Goal: Transaction & Acquisition: Purchase product/service

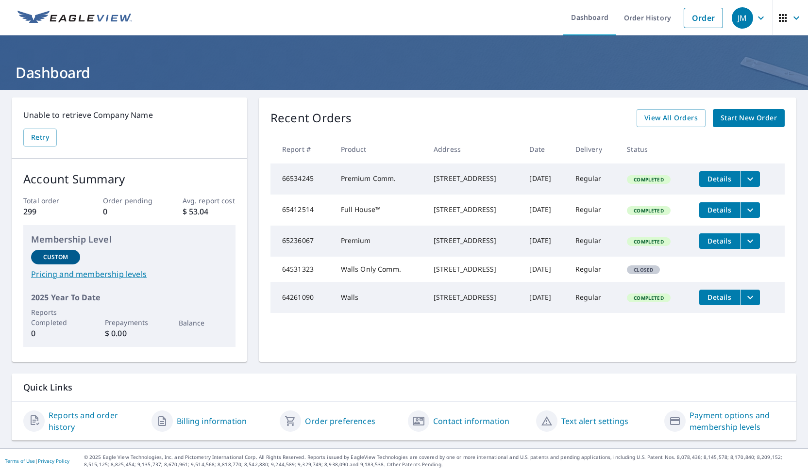
click at [735, 121] on span "Start New Order" at bounding box center [748, 118] width 56 height 12
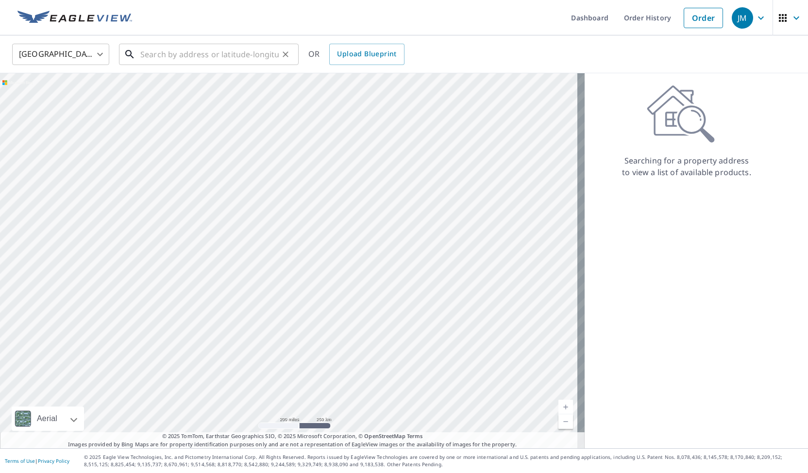
click at [167, 58] on input "text" at bounding box center [209, 54] width 138 height 27
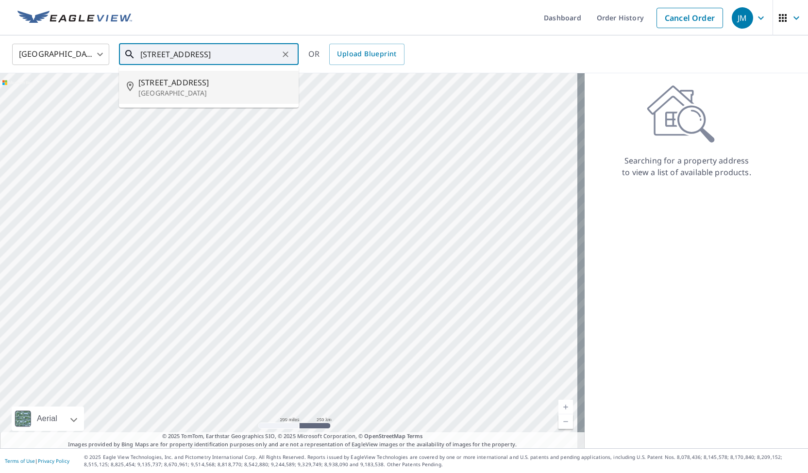
click at [170, 87] on span "[STREET_ADDRESS]" at bounding box center [214, 83] width 152 height 12
type input "3625 Welsh Rd Willow Grove, PA 19090"
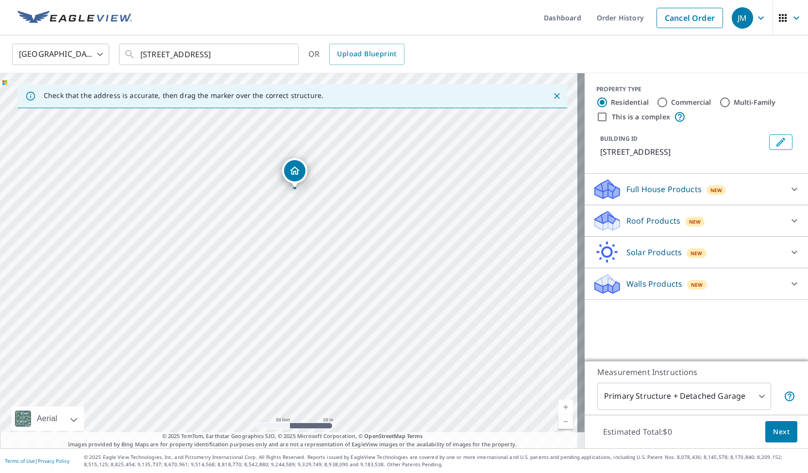
drag, startPoint x: 310, startPoint y: 161, endPoint x: 297, endPoint y: 172, distance: 16.8
click at [641, 281] on p "Walls Products" at bounding box center [654, 284] width 56 height 12
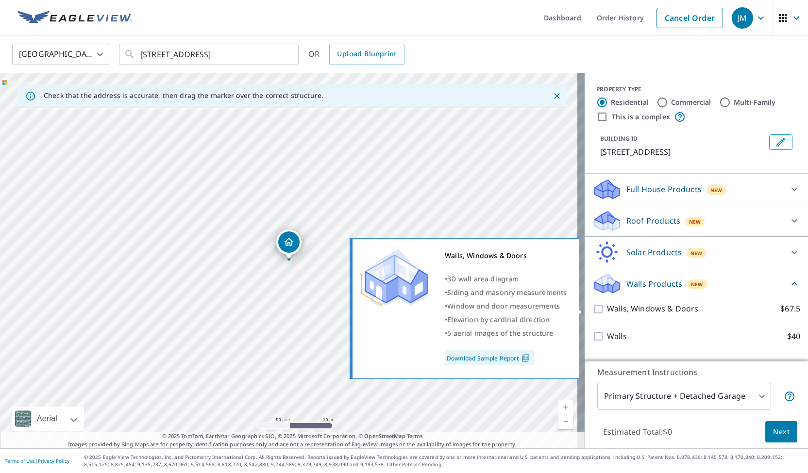
click at [592, 307] on input "Walls, Windows & Doors $67.5" at bounding box center [599, 309] width 15 height 12
checkbox input "true"
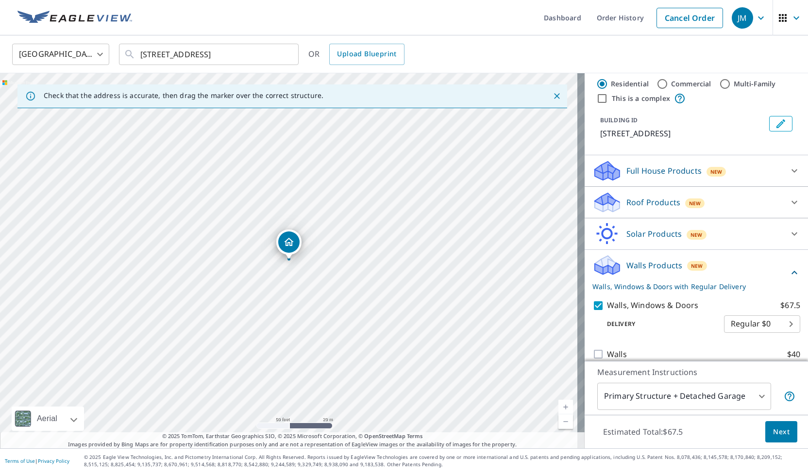
scroll to position [29, 0]
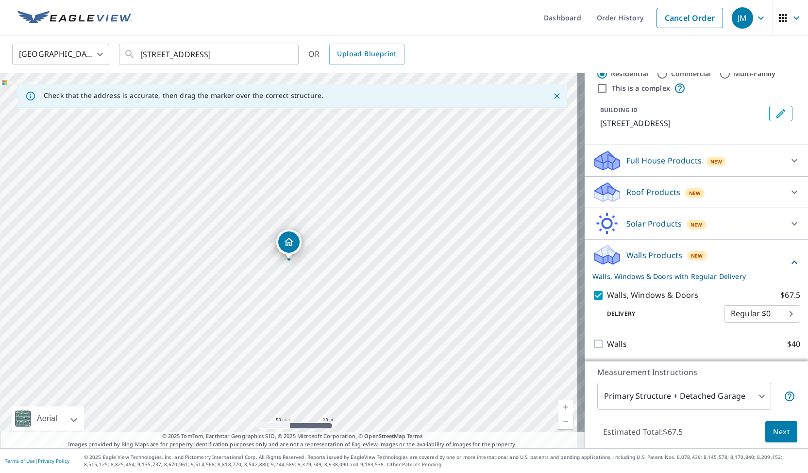
click at [714, 397] on body "JM JM Dashboard Order History Cancel Order JM United States US ​ 3625 Welsh Rd …" at bounding box center [404, 236] width 808 height 473
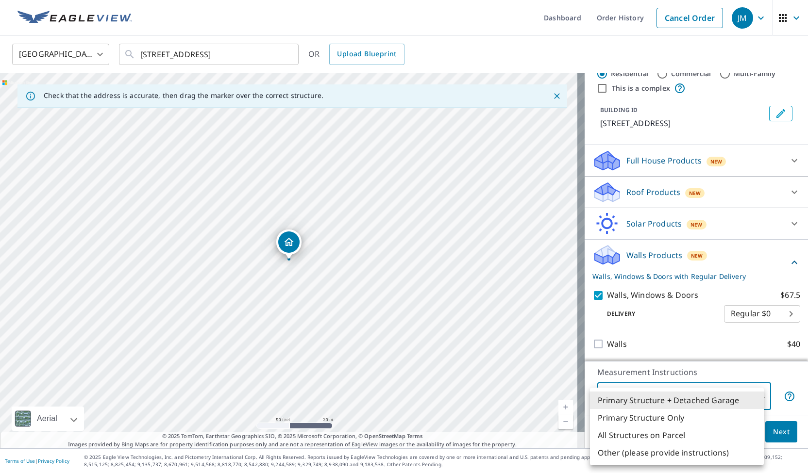
click at [674, 435] on li "All Structures on Parcel" at bounding box center [677, 435] width 174 height 17
type input "3"
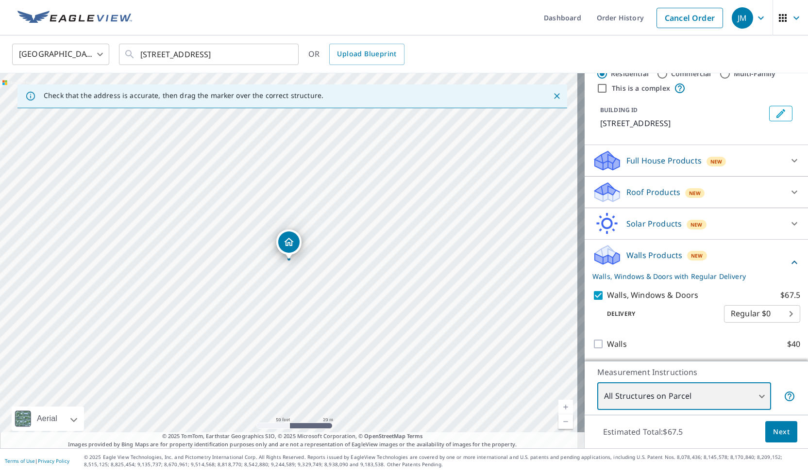
scroll to position [0, 0]
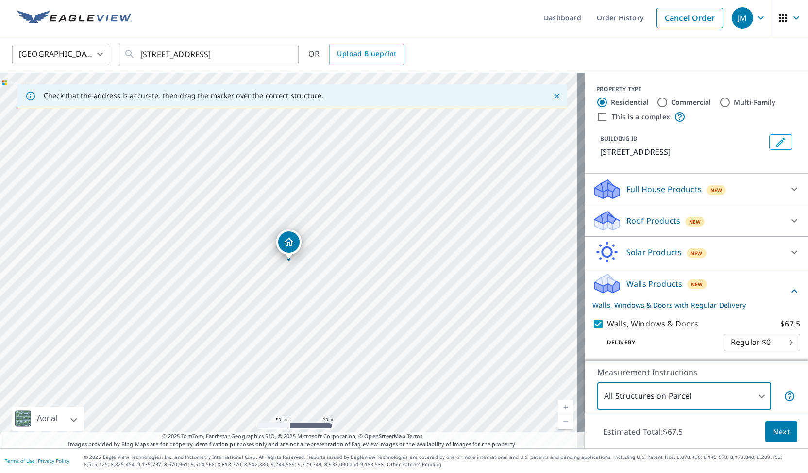
click at [719, 103] on input "Multi-Family" at bounding box center [725, 103] width 12 height 12
radio input "true"
type input "2"
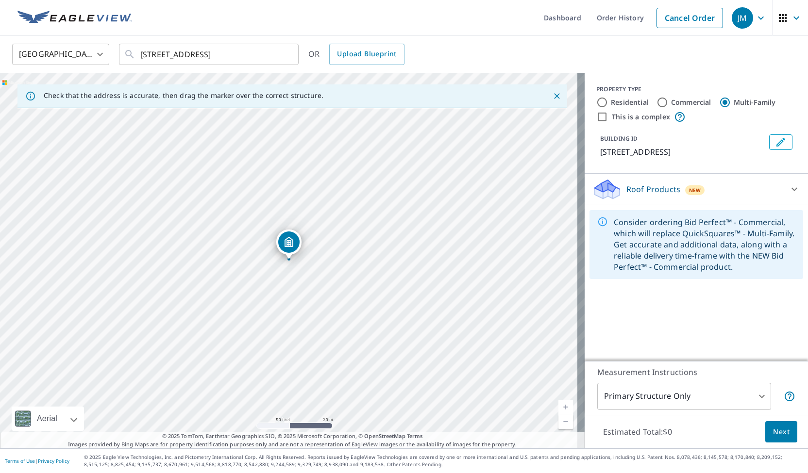
click at [660, 101] on input "Commercial" at bounding box center [662, 103] width 12 height 12
radio input "true"
type input "4"
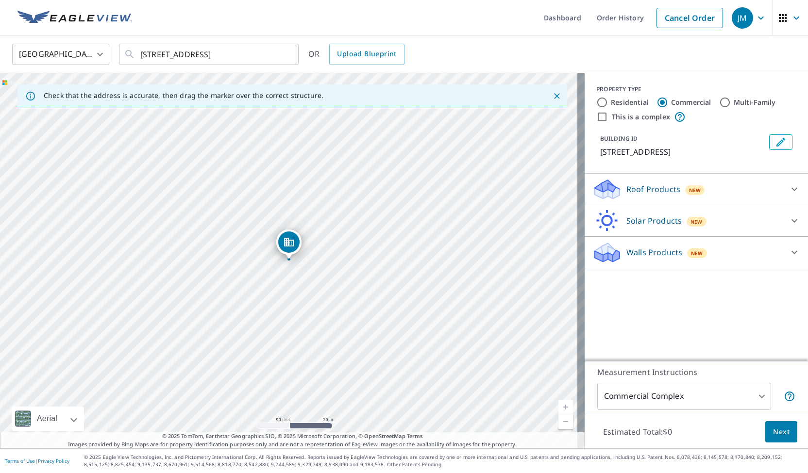
click at [639, 252] on p "Walls Products" at bounding box center [654, 253] width 56 height 12
click at [668, 191] on p "Roof Products" at bounding box center [653, 189] width 54 height 12
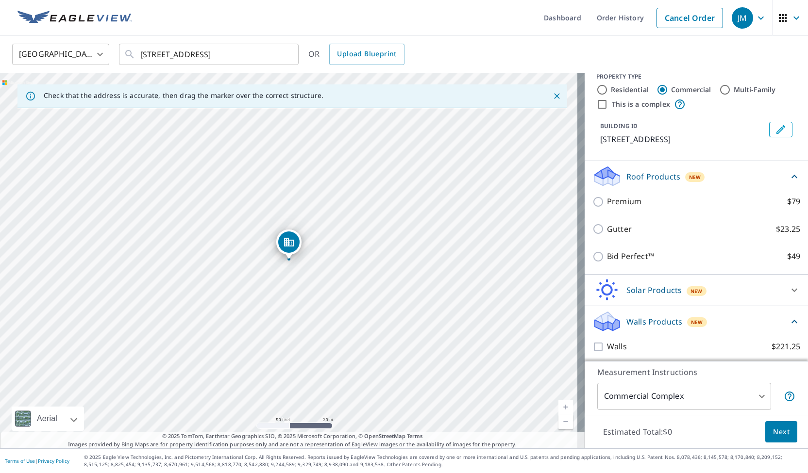
scroll to position [16, 0]
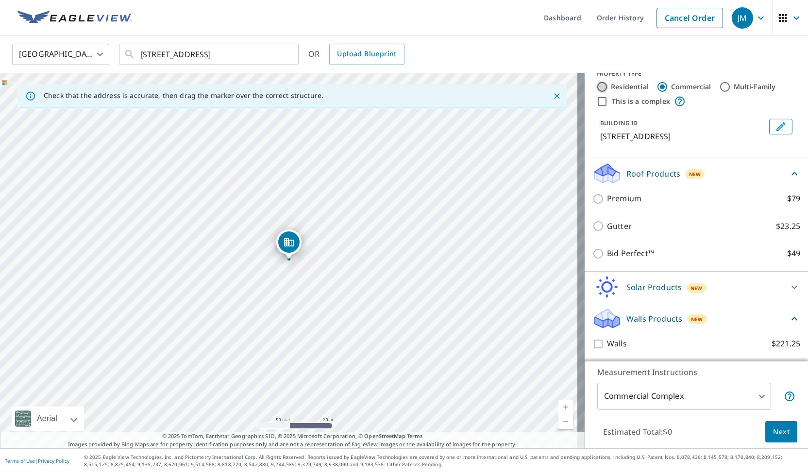
click at [598, 86] on input "Residential" at bounding box center [602, 87] width 12 height 12
radio input "true"
type input "1"
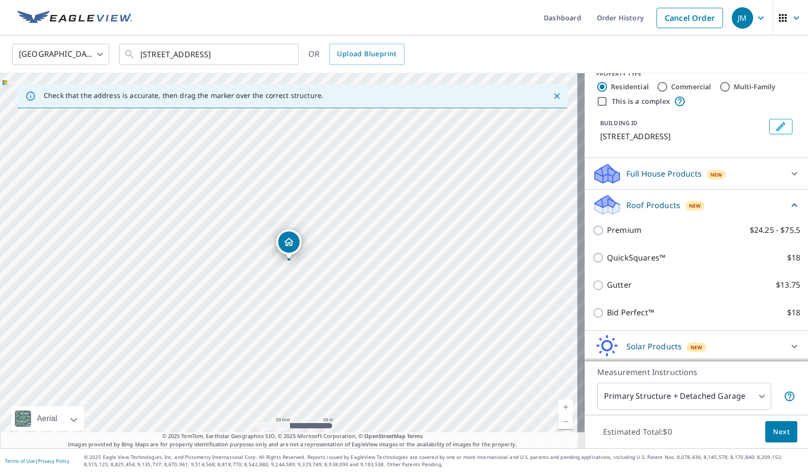
click at [656, 87] on input "Commercial" at bounding box center [662, 87] width 12 height 12
radio input "true"
type input "4"
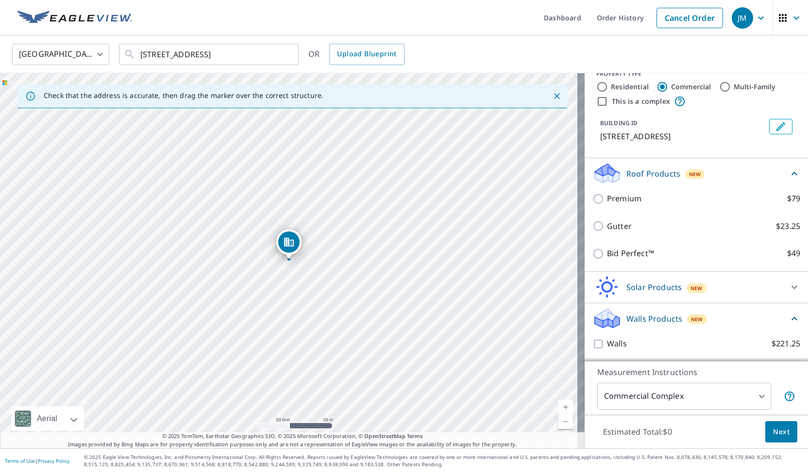
click at [596, 102] on input "This is a complex" at bounding box center [602, 102] width 12 height 12
checkbox input "true"
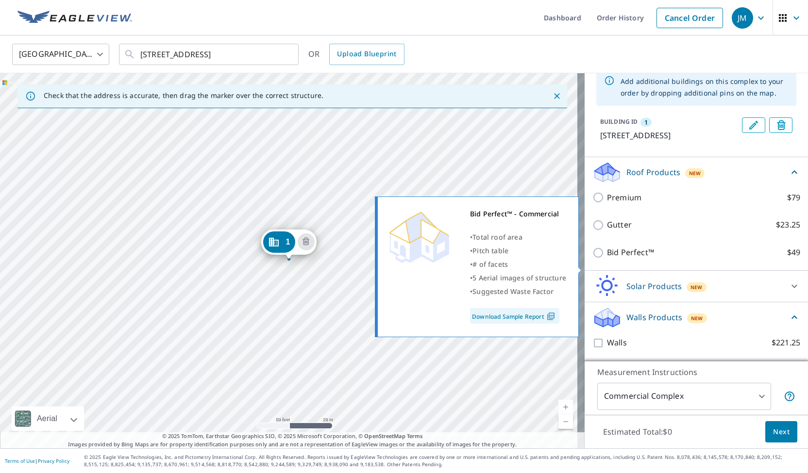
scroll to position [73, 0]
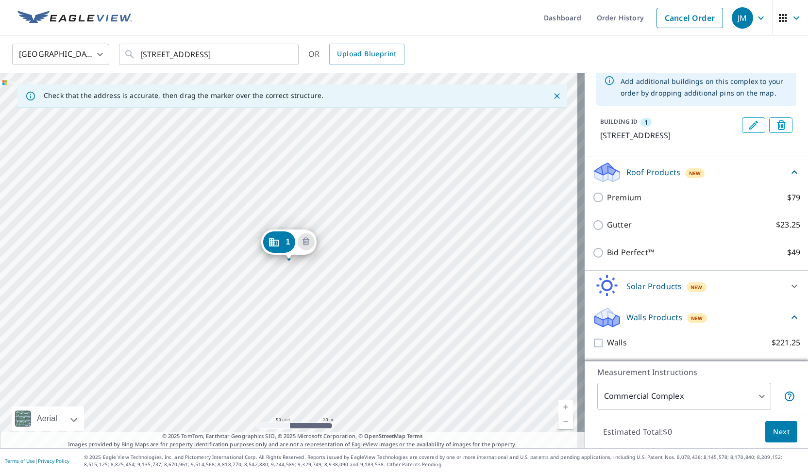
click at [653, 315] on p "Walls Products" at bounding box center [654, 318] width 56 height 12
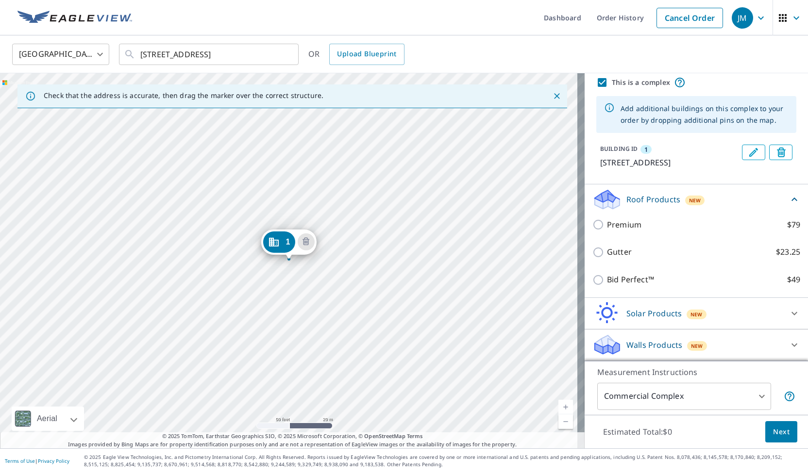
scroll to position [46, 0]
click at [788, 346] on icon at bounding box center [794, 345] width 12 height 12
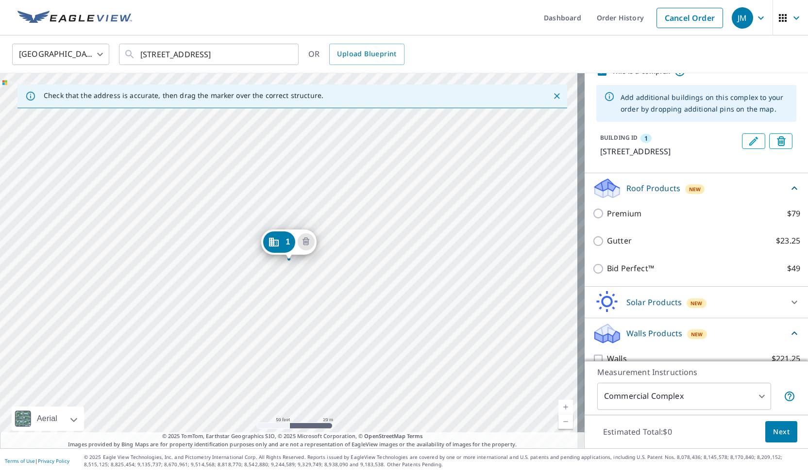
scroll to position [73, 0]
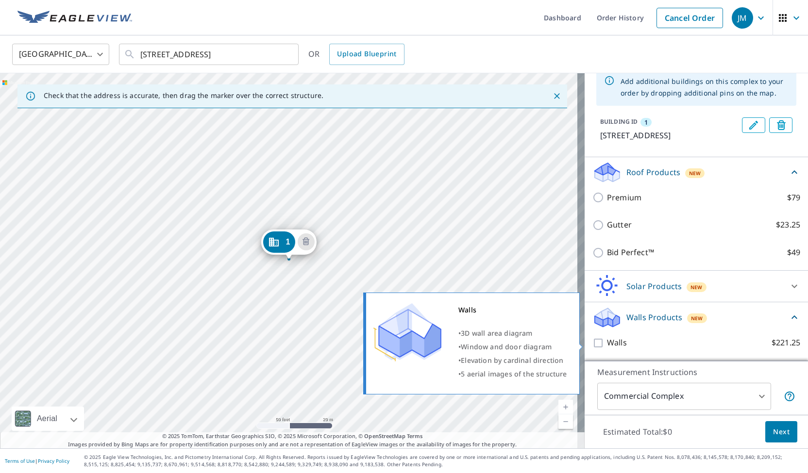
click at [592, 344] on input "Walls $221.25" at bounding box center [599, 343] width 15 height 12
checkbox input "true"
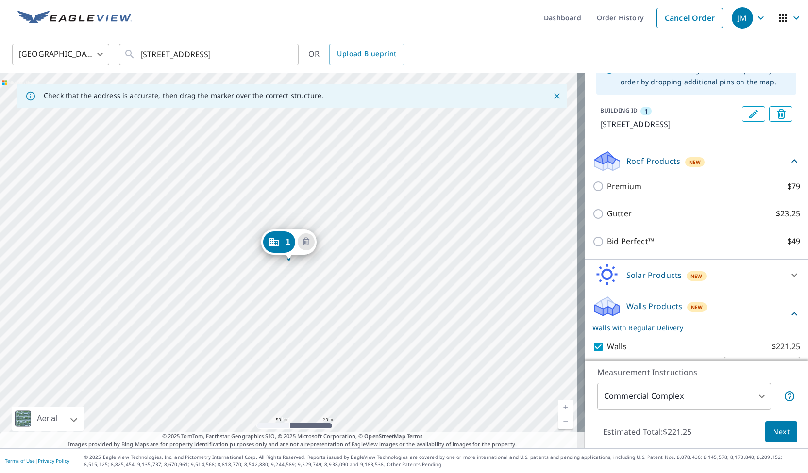
scroll to position [109, 0]
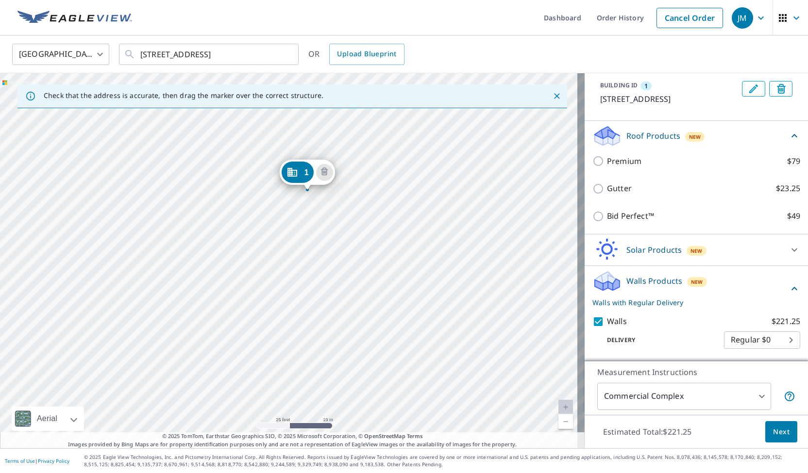
drag, startPoint x: 330, startPoint y: 241, endPoint x: 396, endPoint y: 151, distance: 111.8
click at [396, 151] on div "1 3625 Welsh Rd Willow Grove, PA 19090" at bounding box center [292, 260] width 584 height 375
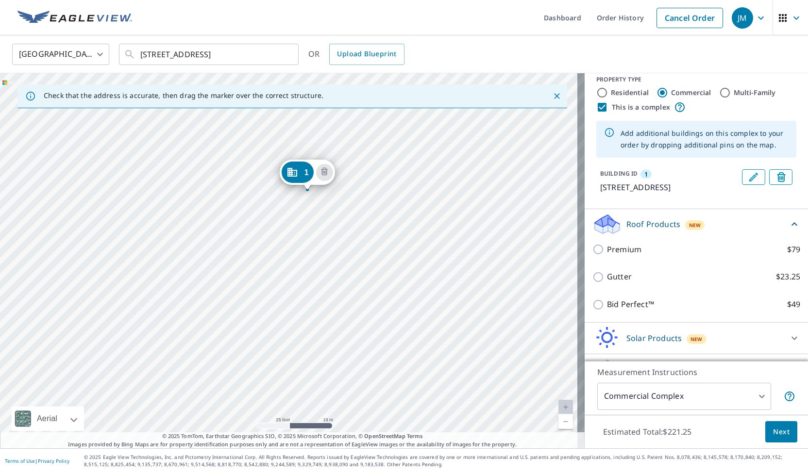
scroll to position [0, 0]
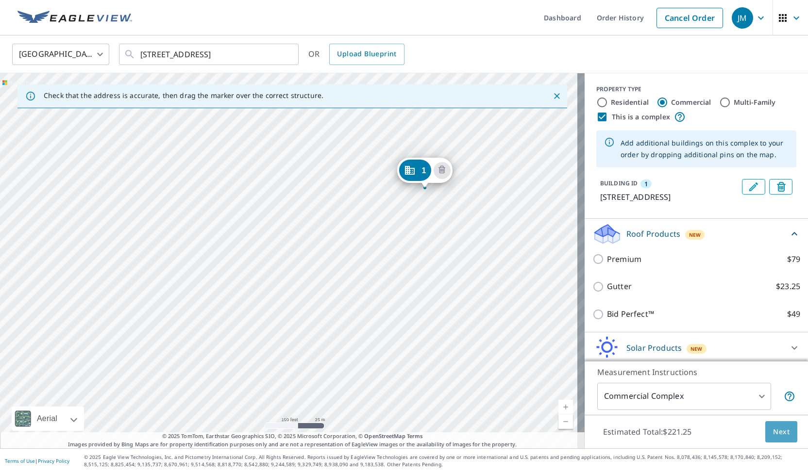
click at [778, 437] on span "Next" at bounding box center [781, 432] width 17 height 12
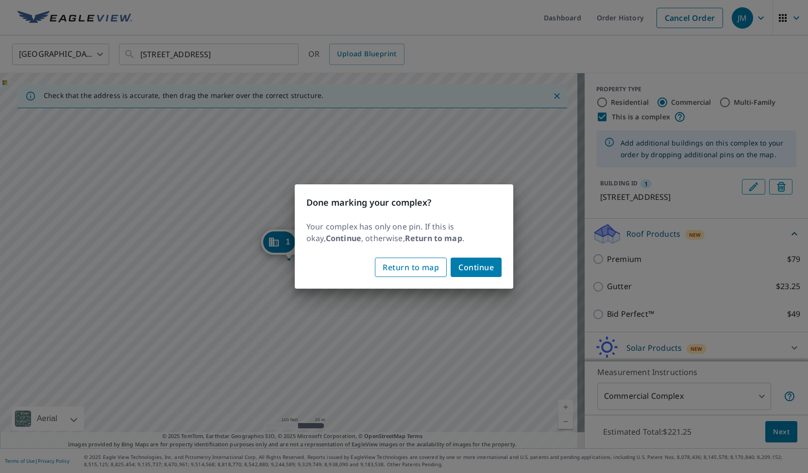
click at [411, 267] on span "Return to map" at bounding box center [410, 268] width 56 height 14
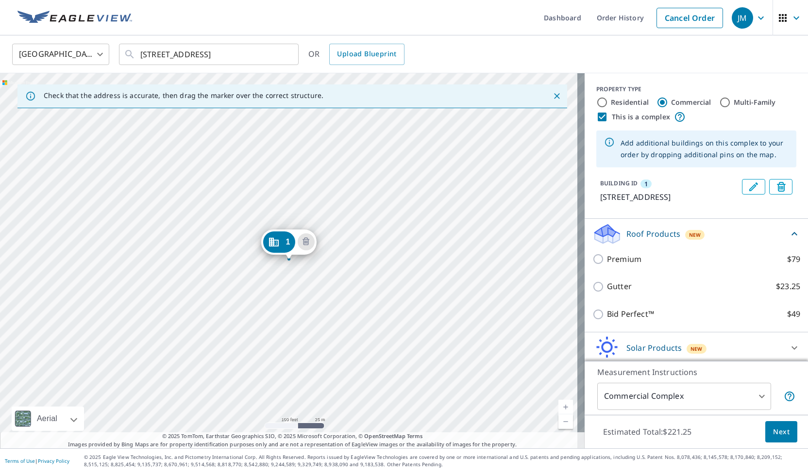
click at [749, 187] on icon "Edit building 1" at bounding box center [753, 187] width 9 height 9
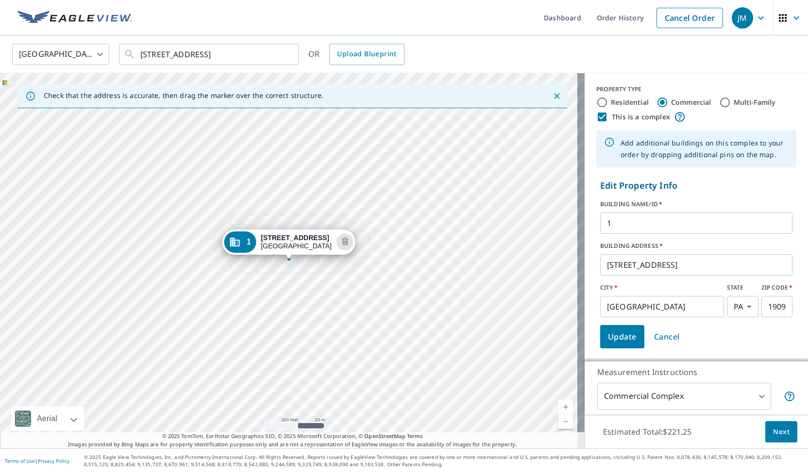
click at [628, 217] on input "1" at bounding box center [696, 223] width 192 height 27
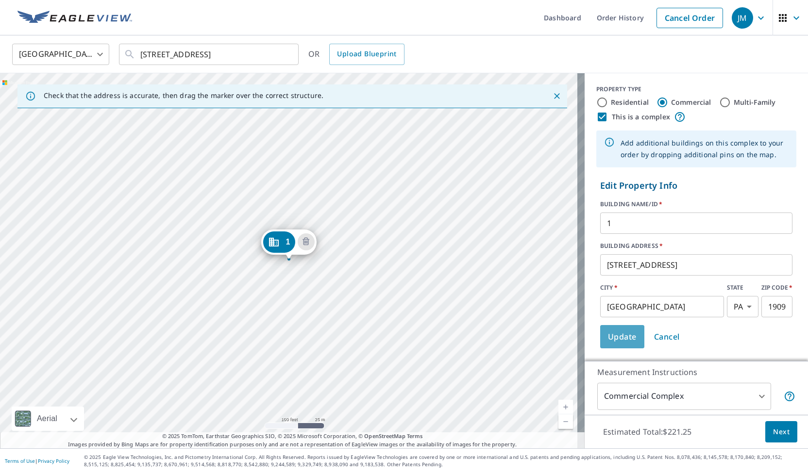
click at [617, 339] on span "Update" at bounding box center [622, 337] width 29 height 14
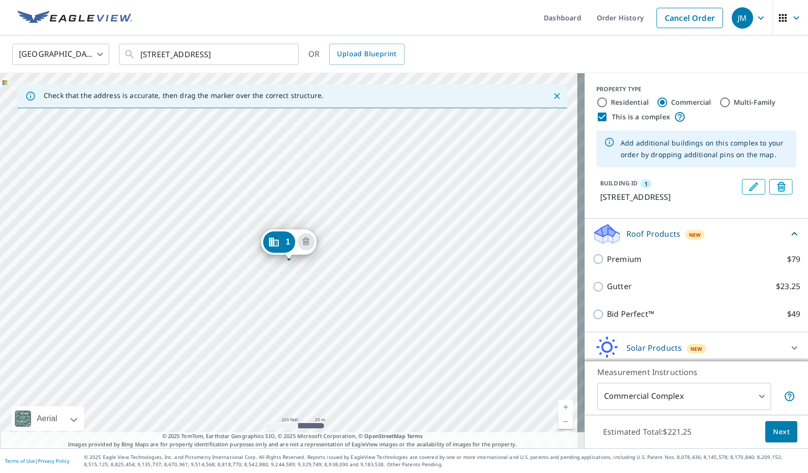
click at [277, 239] on icon "Dropped pin, building 1, Commercial property, 3625 Welsh Rd Willow Grove, PA 19…" at bounding box center [273, 242] width 10 height 9
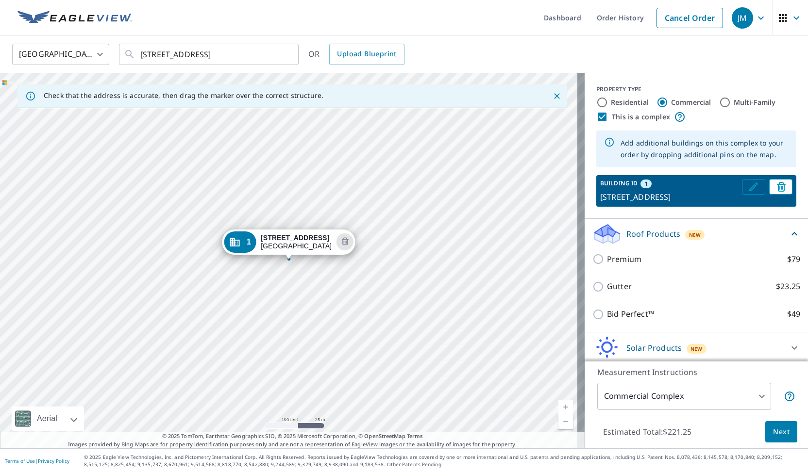
click at [747, 188] on icon "Edit building 1" at bounding box center [753, 187] width 12 height 12
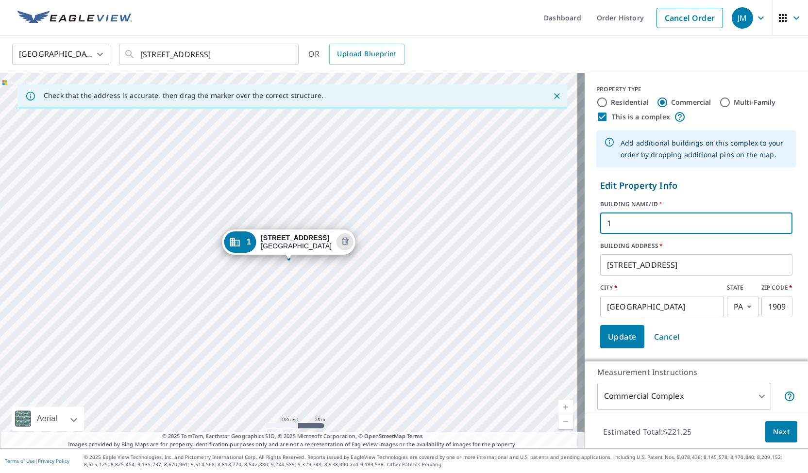
click at [635, 226] on input "1" at bounding box center [696, 223] width 192 height 27
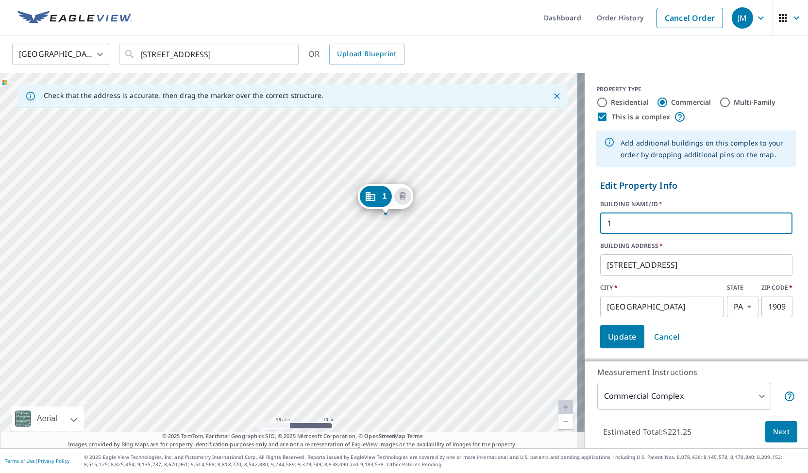
click at [174, 279] on div "1 3625 Welsh Rd Willow Grove, PA 19090" at bounding box center [292, 260] width 584 height 375
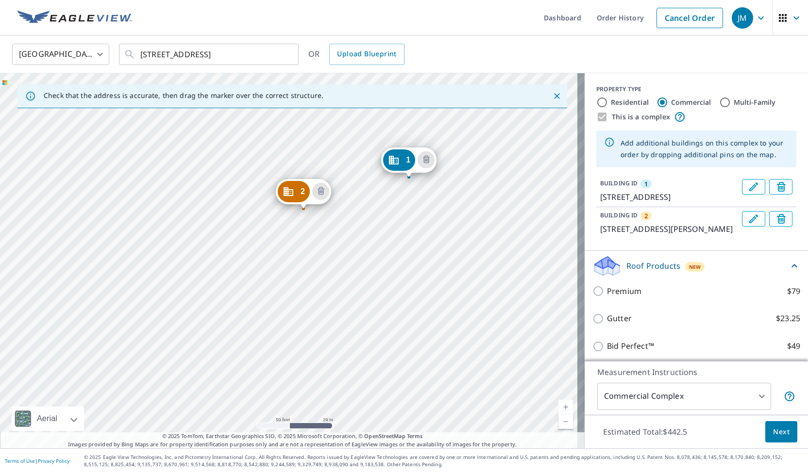
click at [195, 290] on div "2 [STREET_ADDRESS][PERSON_NAME][PERSON_NAME] 1 [STREET_ADDRESS]" at bounding box center [292, 260] width 584 height 375
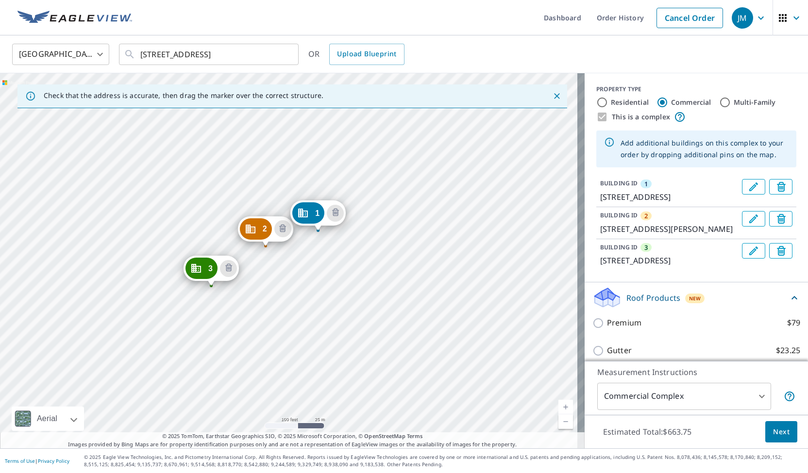
drag, startPoint x: 281, startPoint y: 276, endPoint x: 302, endPoint y: 249, distance: 34.6
click at [302, 249] on div "2 2100 Carlson Dr Willow Grove, PA 19090 3 3625 Welsh Rd Willow Grove, PA 19090…" at bounding box center [292, 260] width 584 height 375
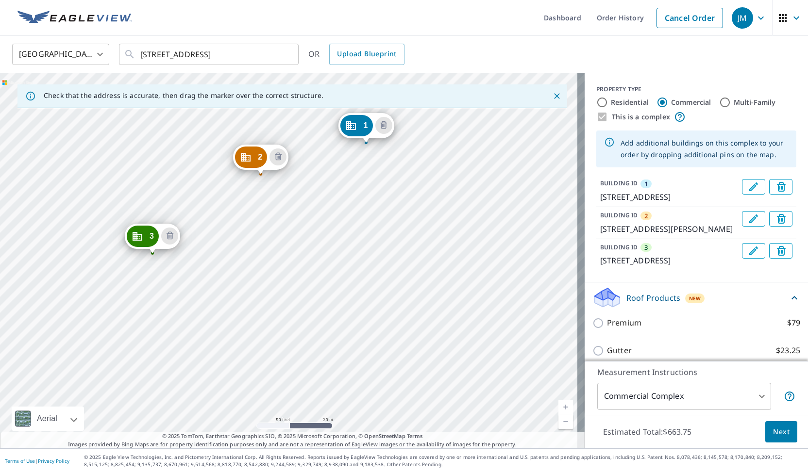
drag, startPoint x: 333, startPoint y: 241, endPoint x: 394, endPoint y: 163, distance: 99.6
click at [394, 163] on div "2 2100 Carlson Dr Willow Grove, PA 19090 3 3625 Welsh Rd Willow Grove, PA 19090…" at bounding box center [292, 260] width 584 height 375
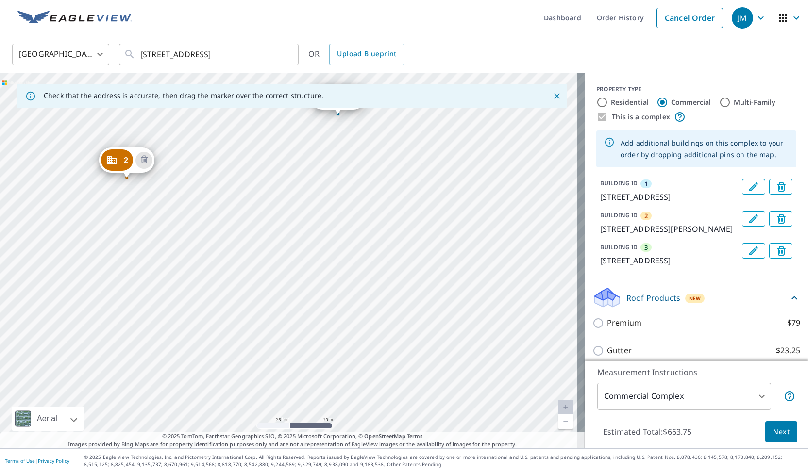
click at [393, 187] on div "2 2100 Carlson Dr Willow Grove, PA 19090 3 3625 Welsh Rd Willow Grove, PA 19090…" at bounding box center [292, 260] width 584 height 375
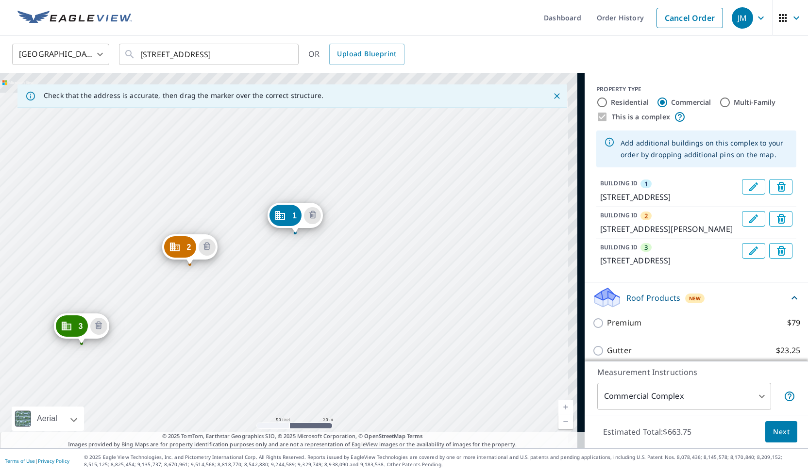
drag, startPoint x: 429, startPoint y: 180, endPoint x: 371, endPoint y: 248, distance: 89.2
click at [371, 248] on div "2 2100 Carlson Dr Willow Grove, PA 19090 3 3625 Welsh Rd Willow Grove, PA 19090…" at bounding box center [292, 260] width 584 height 375
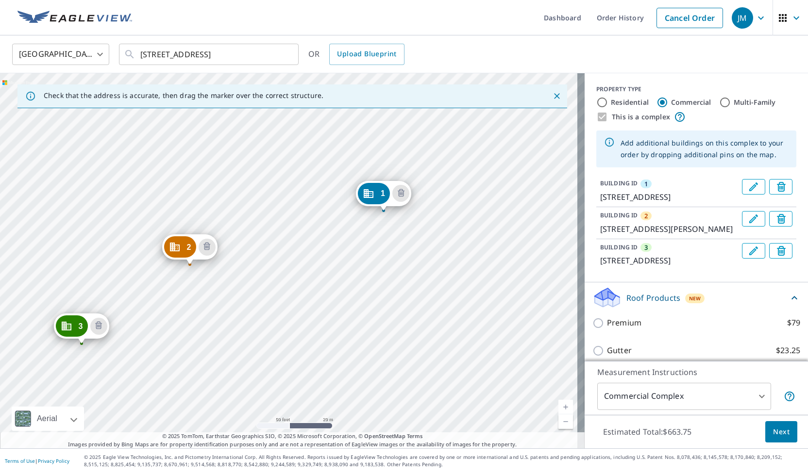
drag, startPoint x: 290, startPoint y: 214, endPoint x: 379, endPoint y: 192, distance: 91.1
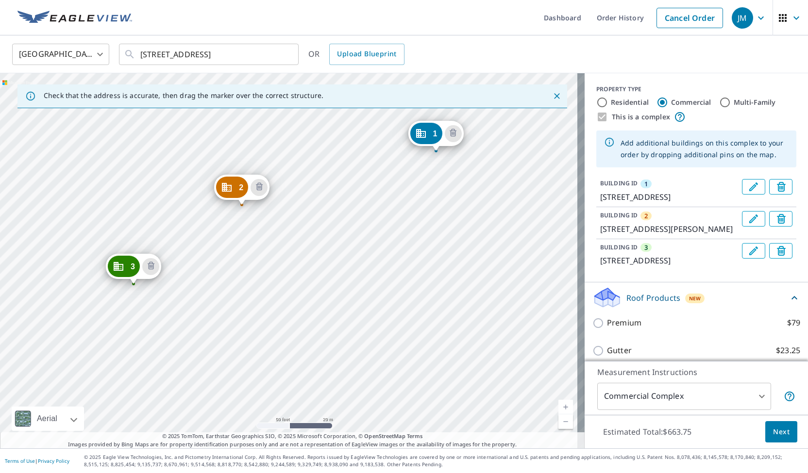
drag, startPoint x: 203, startPoint y: 294, endPoint x: 324, endPoint y: 191, distance: 158.7
click at [324, 191] on div "2 2100 Carlson Dr Willow Grove, PA 19090 3 3625 Welsh Rd Willow Grove, PA 19090…" at bounding box center [292, 260] width 584 height 375
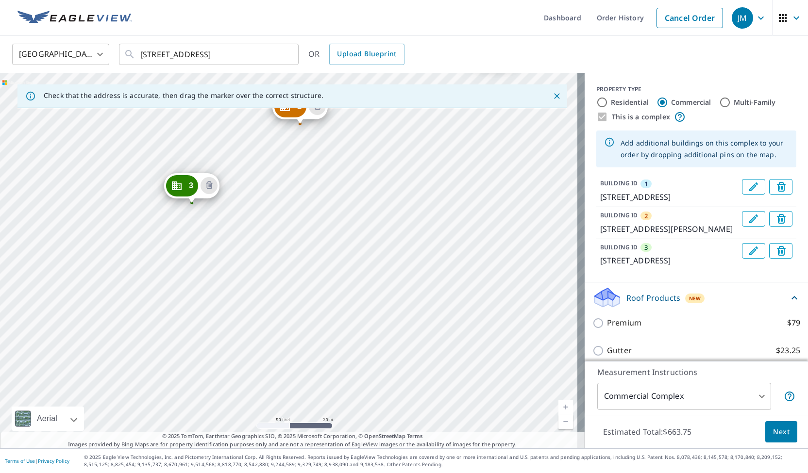
drag, startPoint x: 292, startPoint y: 256, endPoint x: 349, endPoint y: 175, distance: 98.6
click at [349, 175] on div "2 2100 Carlson Dr Willow Grove, PA 19090 3 3625 Welsh Rd Willow Grove, PA 19090…" at bounding box center [292, 260] width 584 height 375
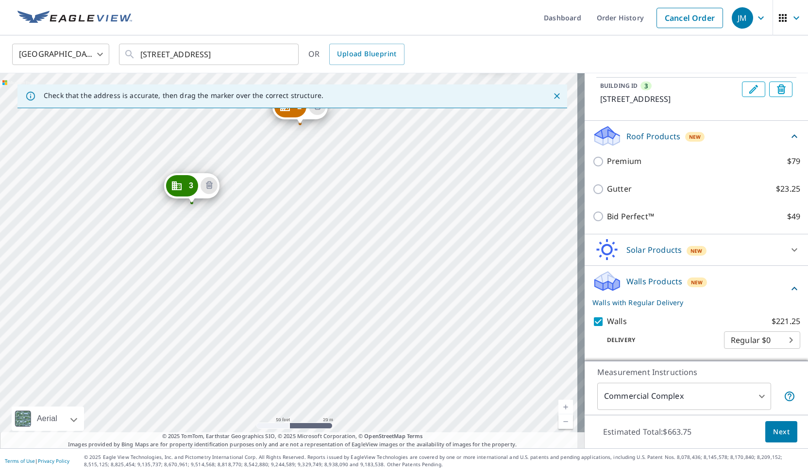
scroll to position [196, 0]
click at [210, 186] on icon "Delete building 3" at bounding box center [209, 185] width 3 height 3
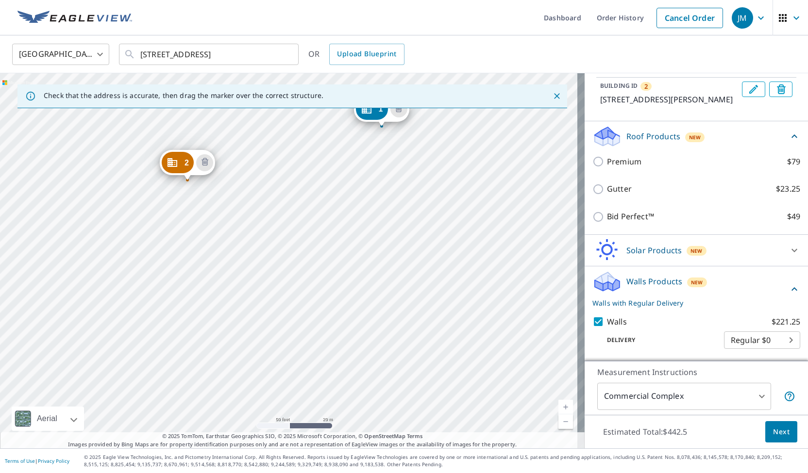
drag, startPoint x: 176, startPoint y: 285, endPoint x: 268, endPoint y: 152, distance: 162.1
click at [268, 152] on div "2 [STREET_ADDRESS][PERSON_NAME][PERSON_NAME] 1 [STREET_ADDRESS]" at bounding box center [292, 260] width 584 height 375
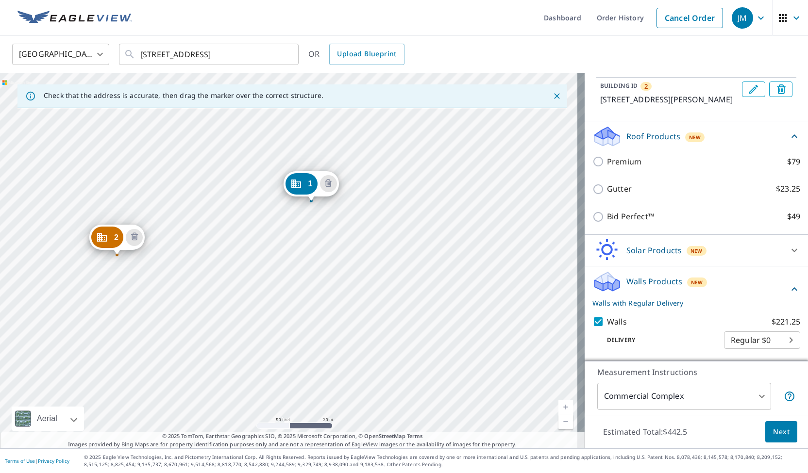
drag, startPoint x: 346, startPoint y: 218, endPoint x: 276, endPoint y: 293, distance: 102.7
click at [276, 293] on div "2 [STREET_ADDRESS][PERSON_NAME][PERSON_NAME] 1 [STREET_ADDRESS]" at bounding box center [292, 260] width 584 height 375
click at [773, 433] on span "Next" at bounding box center [781, 432] width 17 height 12
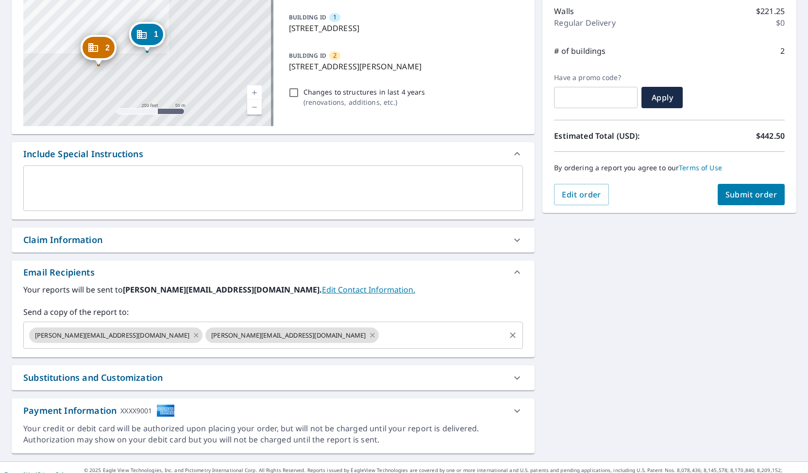
scroll to position [136, 0]
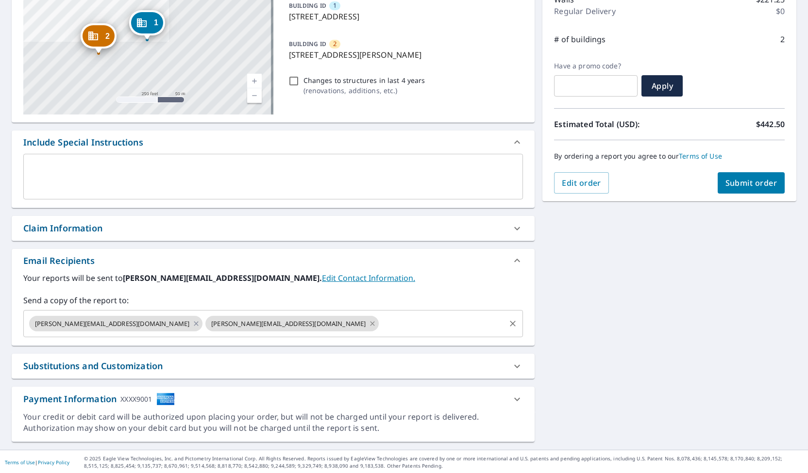
click at [370, 324] on icon at bounding box center [372, 323] width 4 height 4
checkbox input "true"
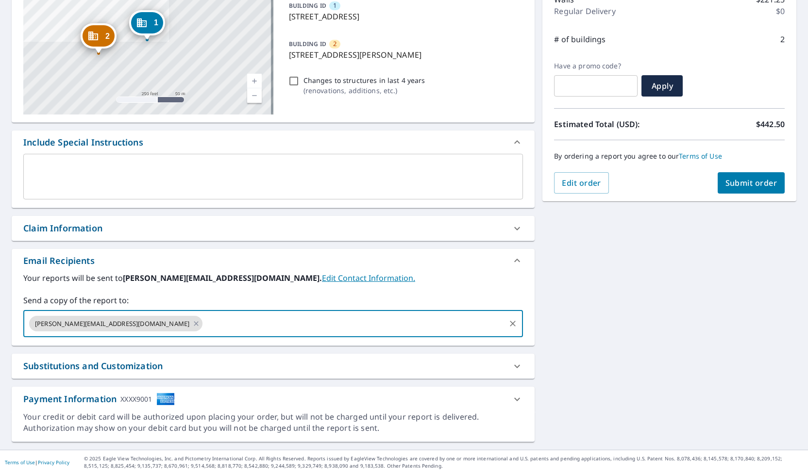
click at [204, 323] on input "text" at bounding box center [354, 324] width 300 height 18
type input "jimb@jimmillerinc.com"
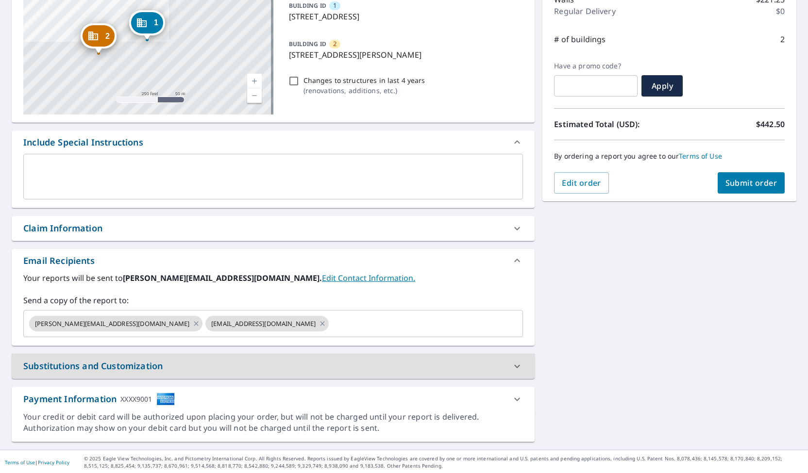
click at [739, 183] on span "Submit order" at bounding box center [751, 183] width 52 height 11
checkbox input "true"
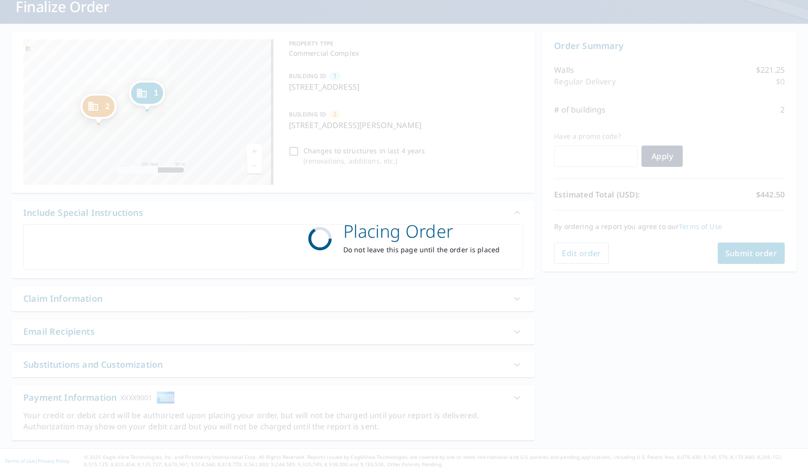
scroll to position [65, 0]
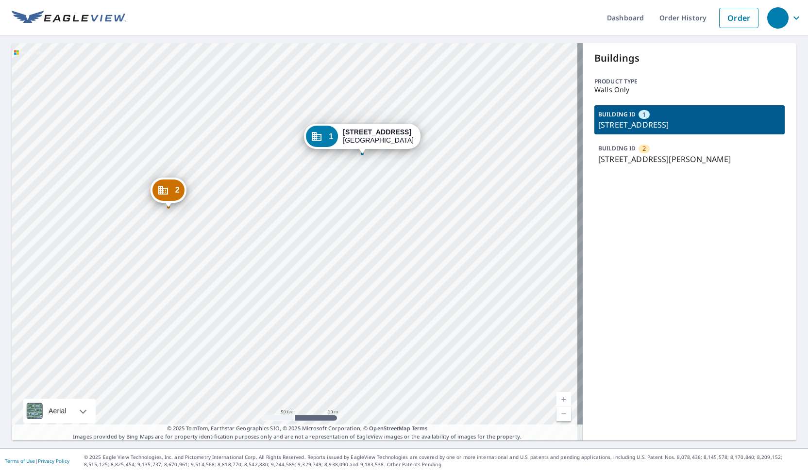
drag, startPoint x: 302, startPoint y: 239, endPoint x: 608, endPoint y: 110, distance: 331.9
click at [608, 110] on div "2 [STREET_ADDRESS][PERSON_NAME] 1 [STREET_ADDRESS][GEOGRAPHIC_DATA] A standard …" at bounding box center [404, 242] width 784 height 398
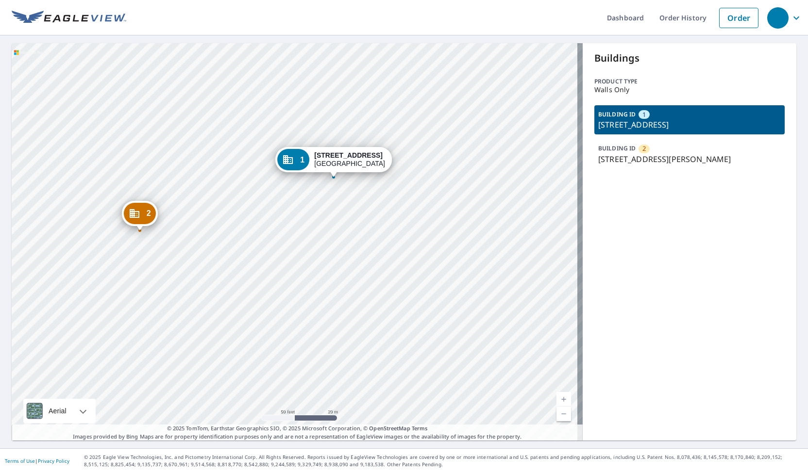
click at [528, 156] on div "2 [STREET_ADDRESS][PERSON_NAME][PERSON_NAME] 1 [STREET_ADDRESS]" at bounding box center [297, 242] width 571 height 398
